Goal: Task Accomplishment & Management: Manage account settings

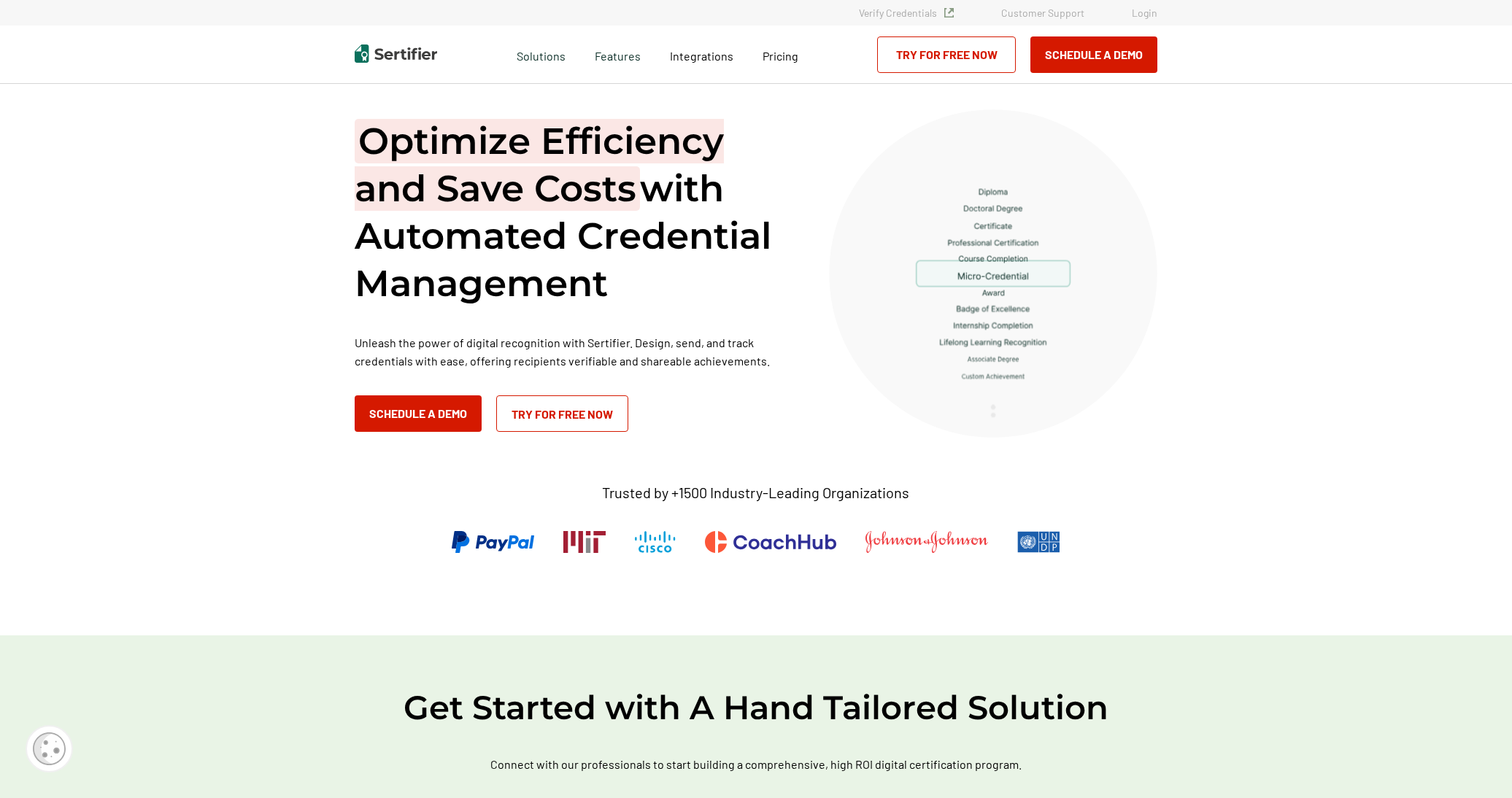
click at [1145, 9] on link "Login" at bounding box center [1144, 13] width 26 height 12
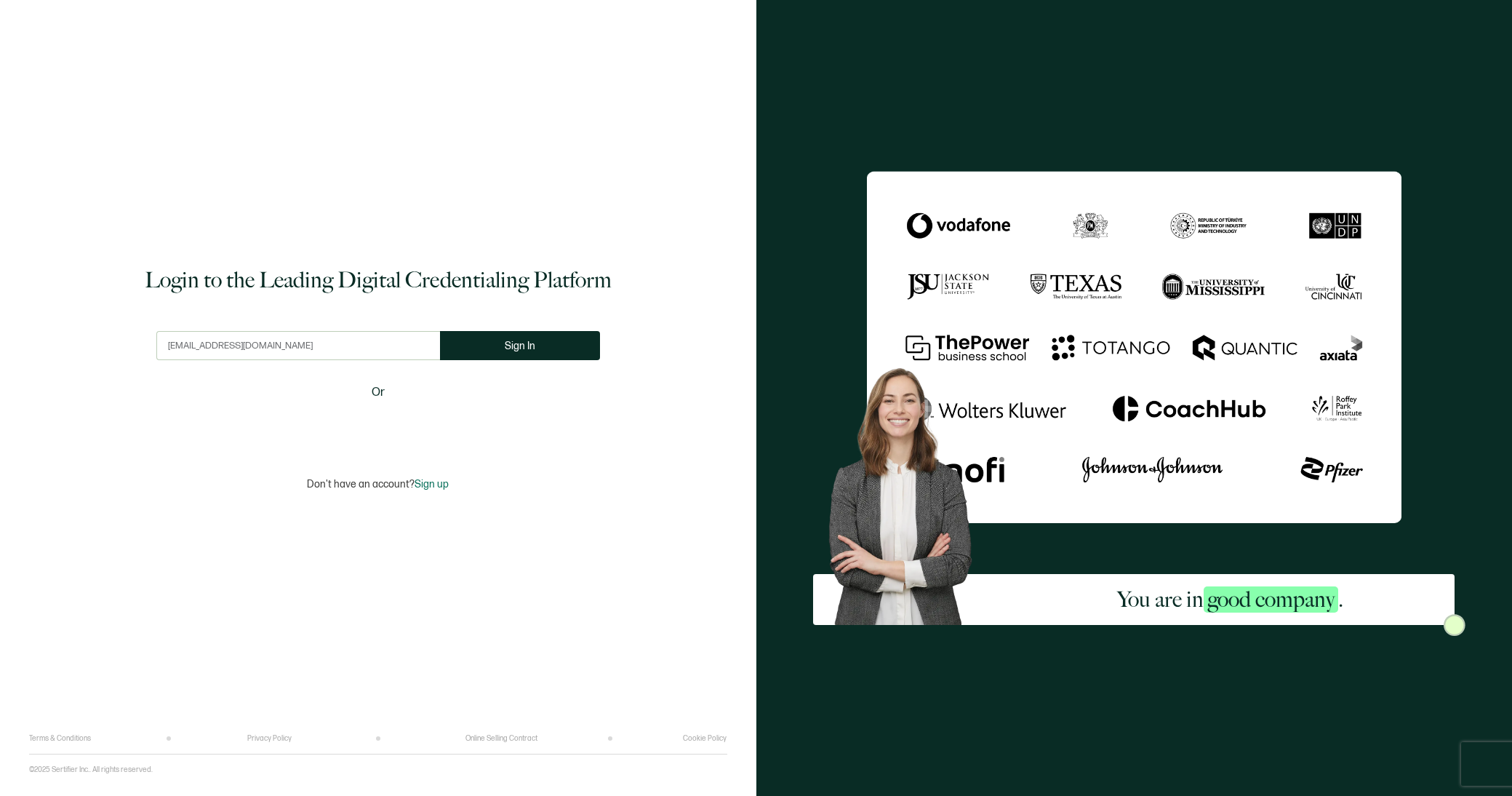
type input "[EMAIL_ADDRESS][DOMAIN_NAME]"
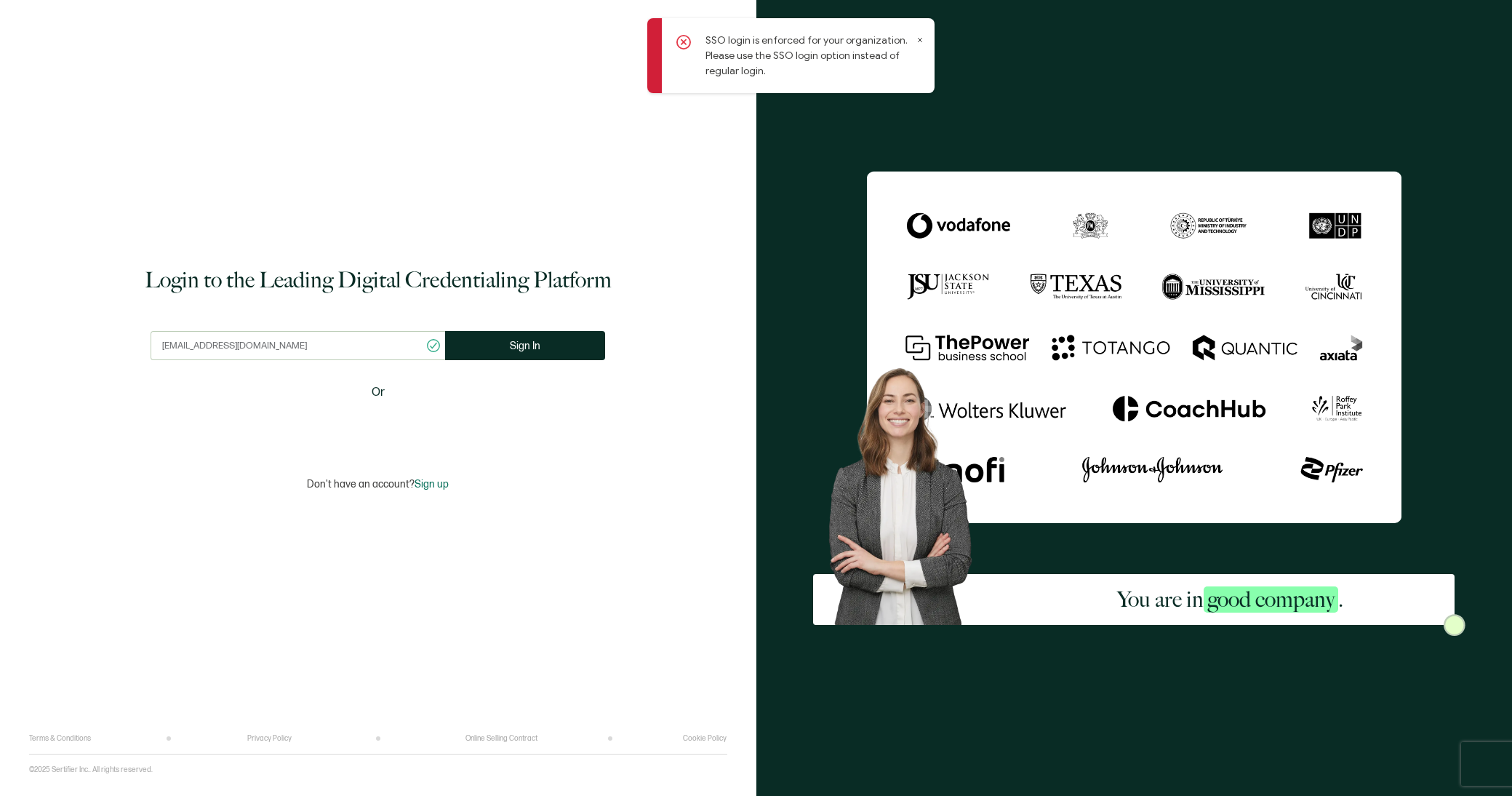
click at [274, 346] on input "ggorman@paypal.com" at bounding box center [298, 345] width 295 height 29
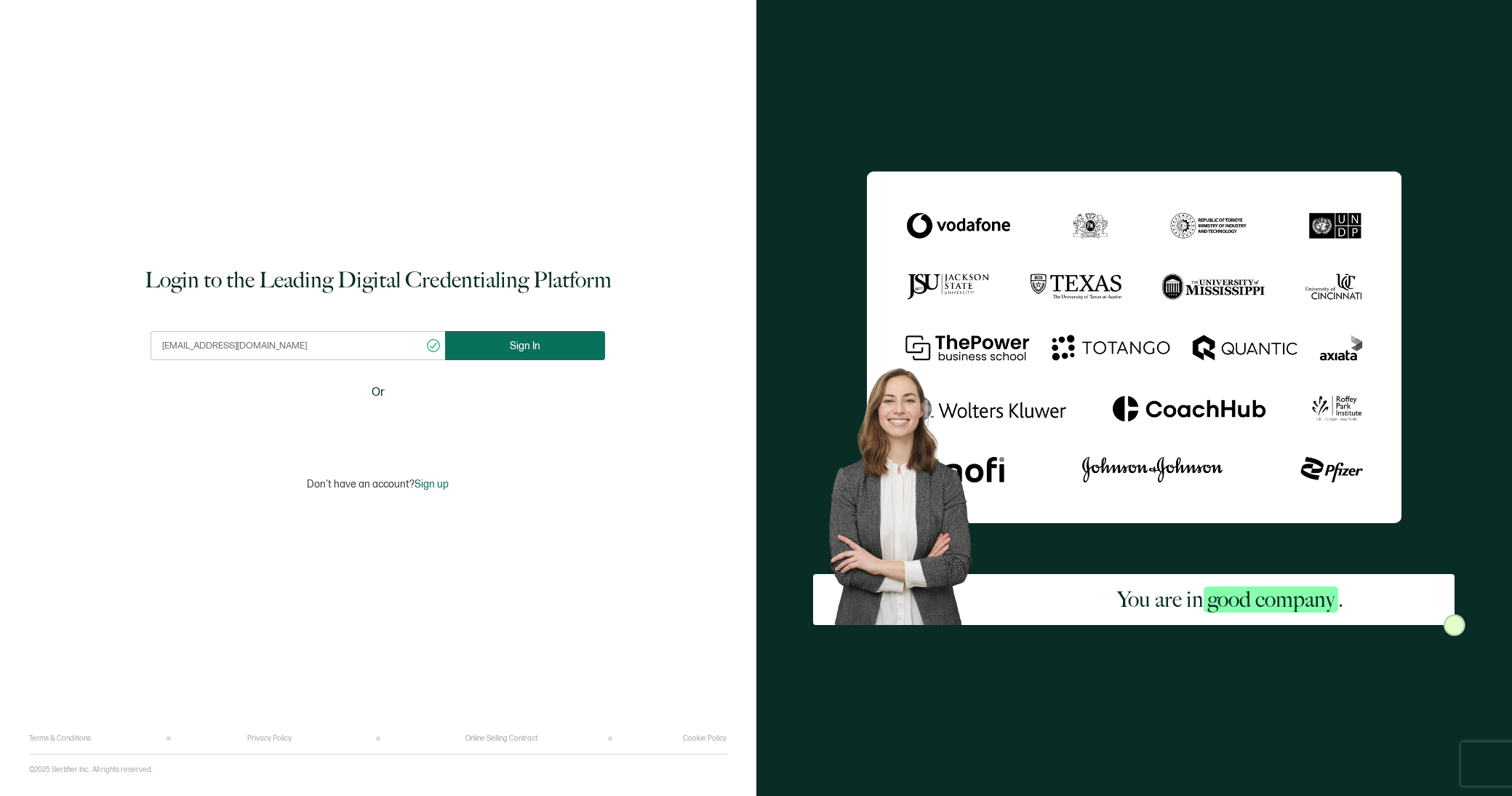
click at [483, 346] on button "Sign In" at bounding box center [525, 345] width 160 height 29
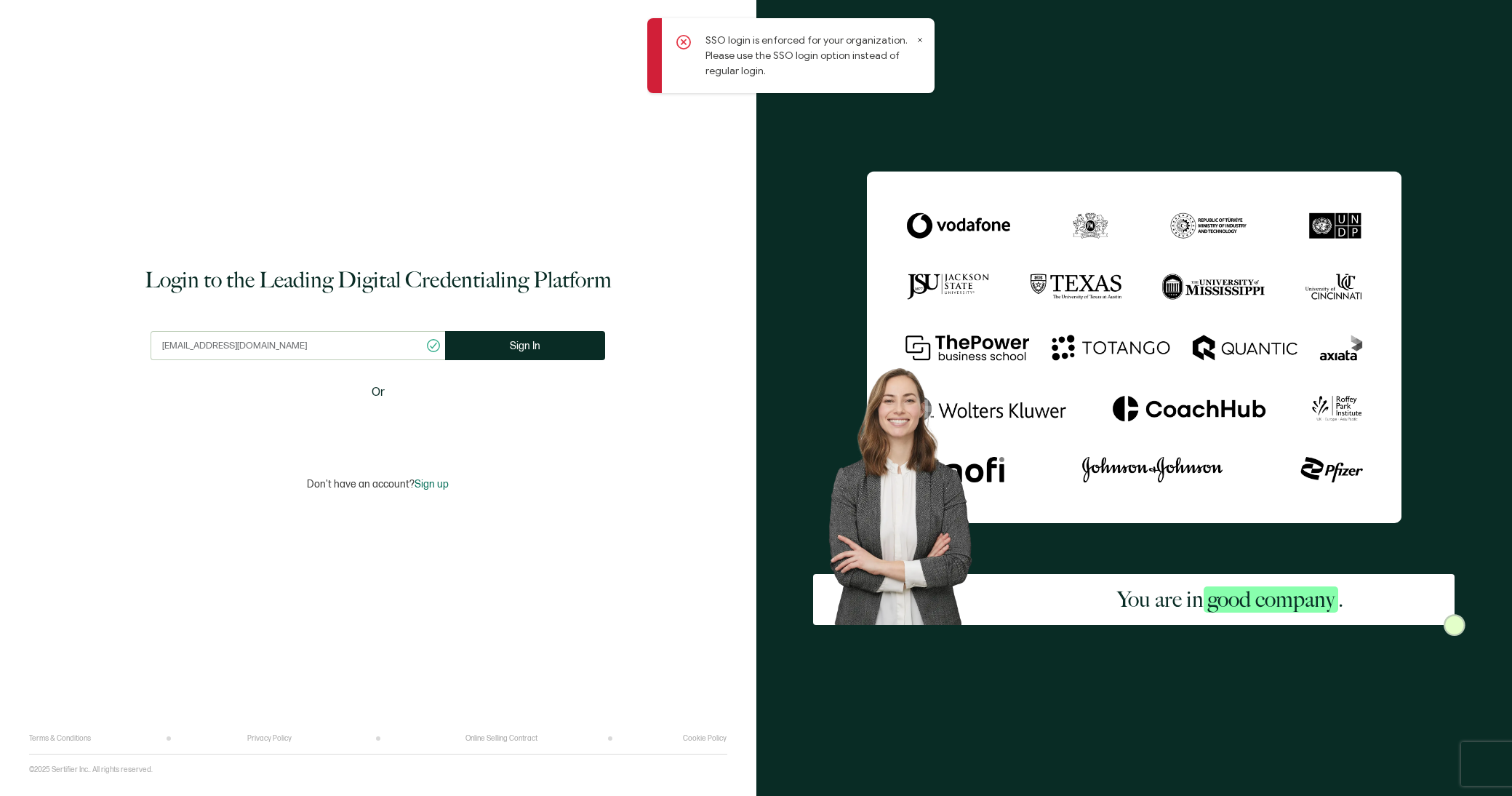
click at [922, 38] on icon at bounding box center [920, 40] width 8 height 8
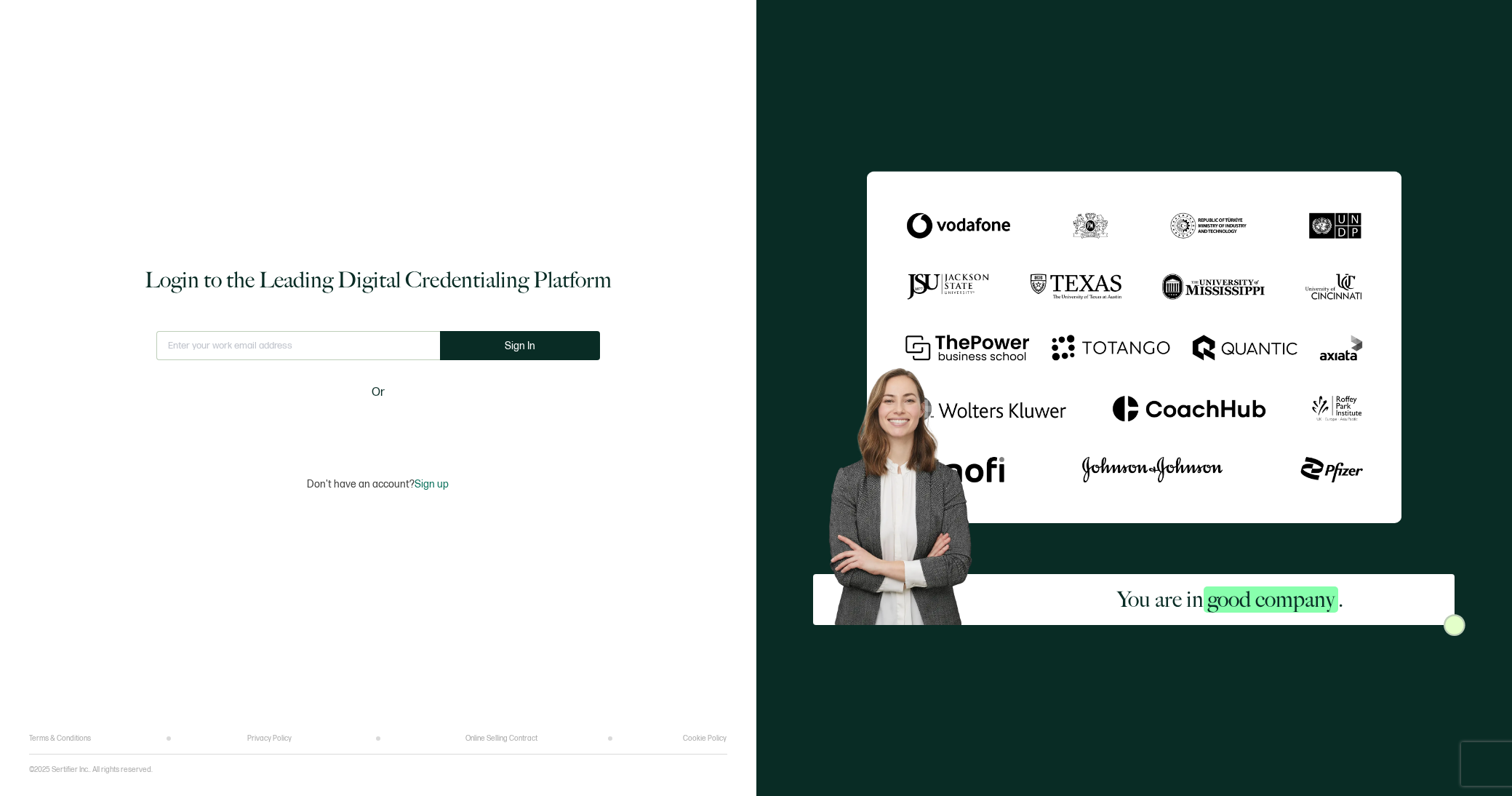
click at [255, 554] on div "Login to the Leading Digital Credentialing Platform This doesn't look like a va…" at bounding box center [378, 378] width 698 height 713
click at [440, 484] on span "Sign up" at bounding box center [432, 484] width 34 height 12
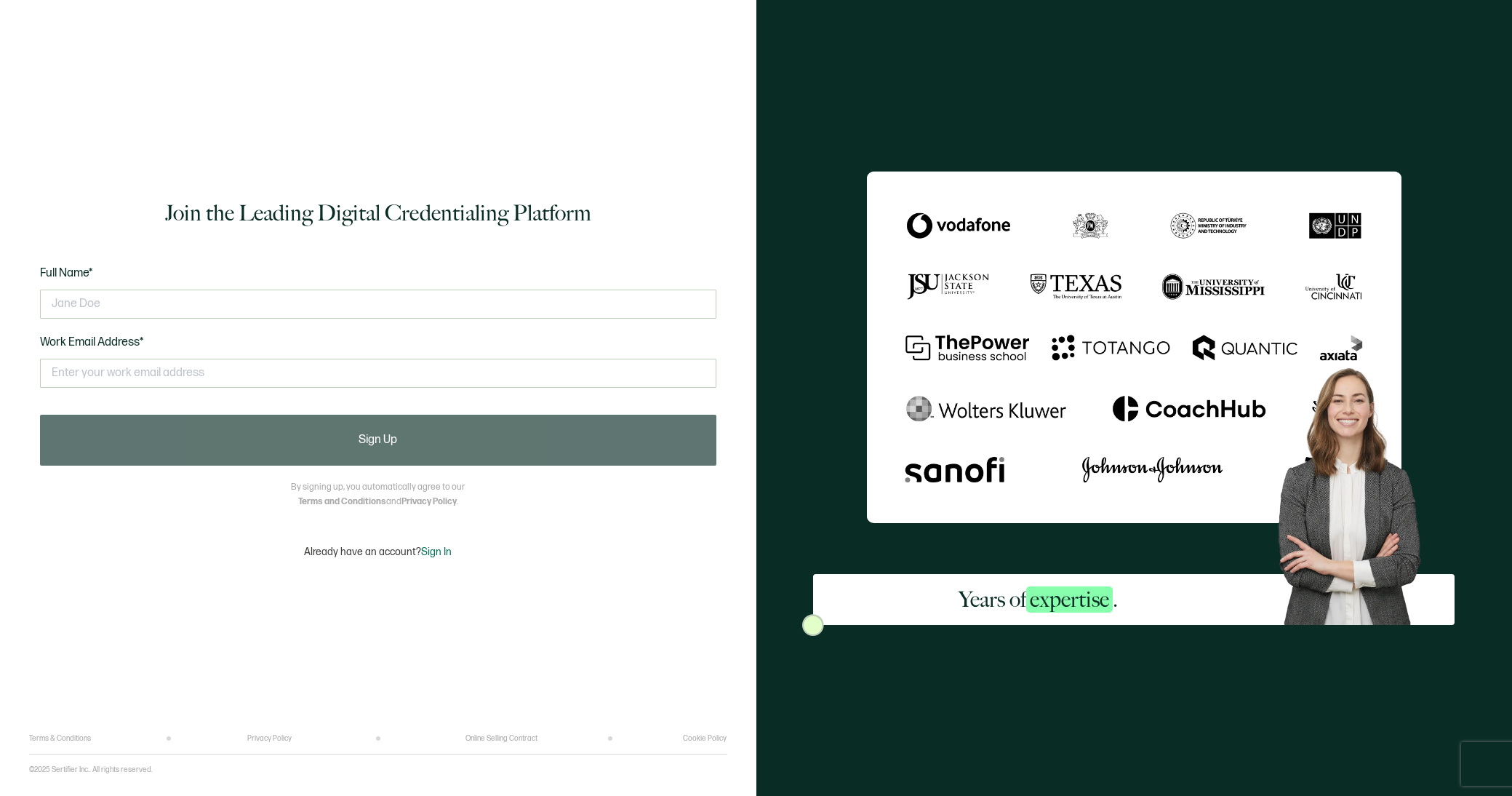
click at [444, 549] on span "Sign In" at bounding box center [436, 551] width 31 height 12
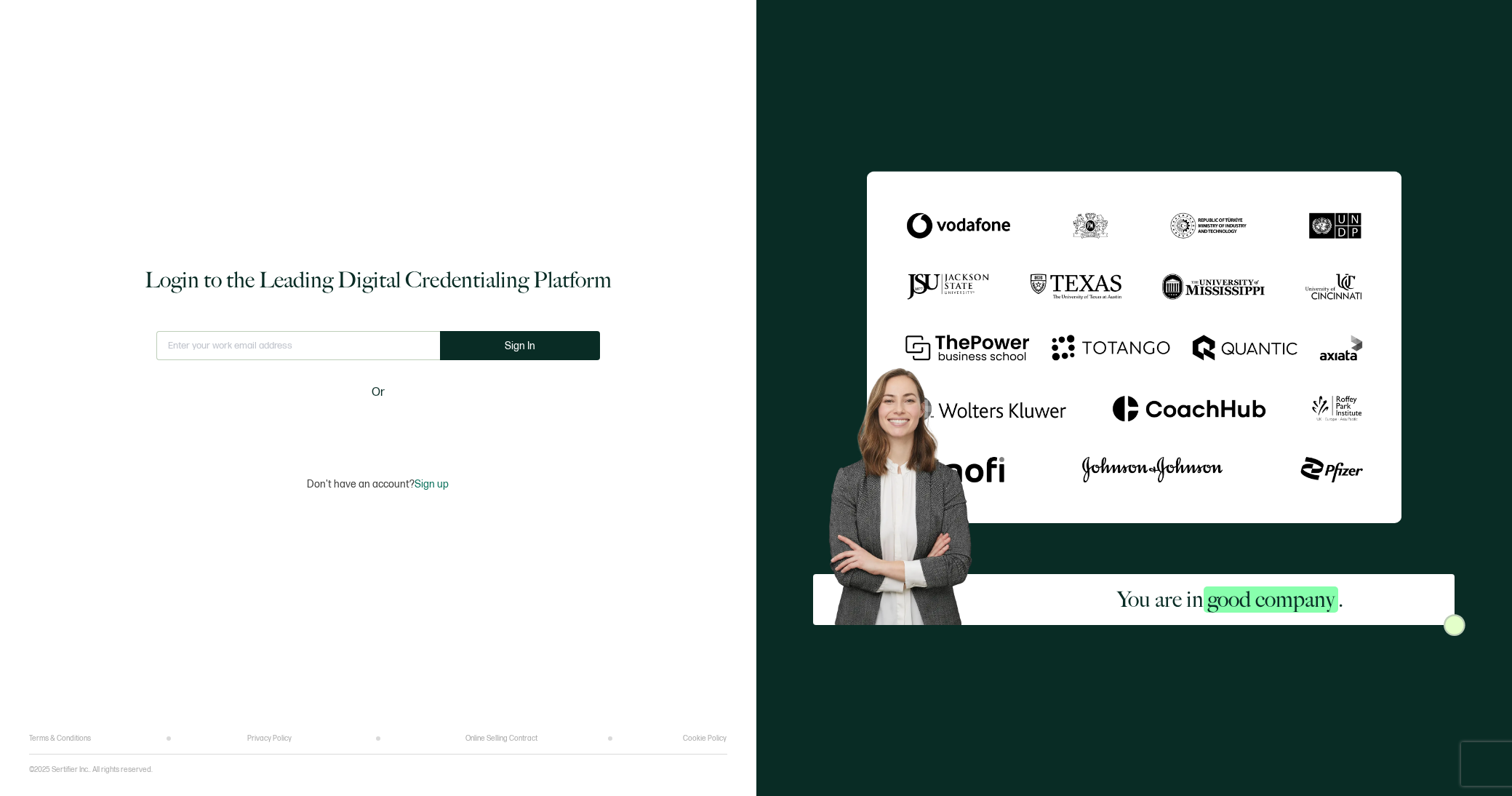
click at [344, 207] on div "Login to the Leading Digital Credentialing Platform This doesn't look like a va…" at bounding box center [378, 378] width 698 height 713
